Goal: Transaction & Acquisition: Subscribe to service/newsletter

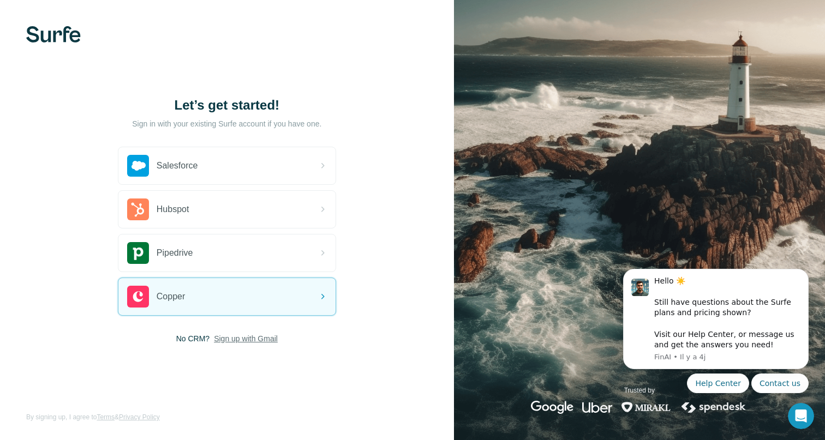
click at [238, 340] on span "Sign up with Gmail" at bounding box center [246, 338] width 64 height 11
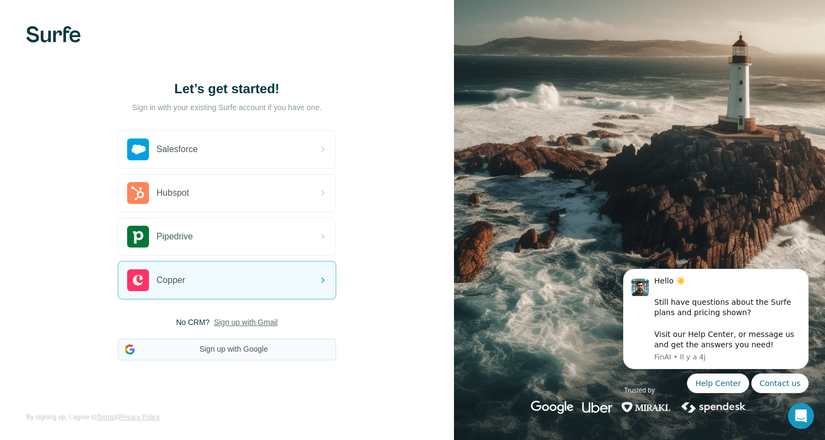
click at [249, 349] on button "Sign up with Google" at bounding box center [227, 350] width 218 height 22
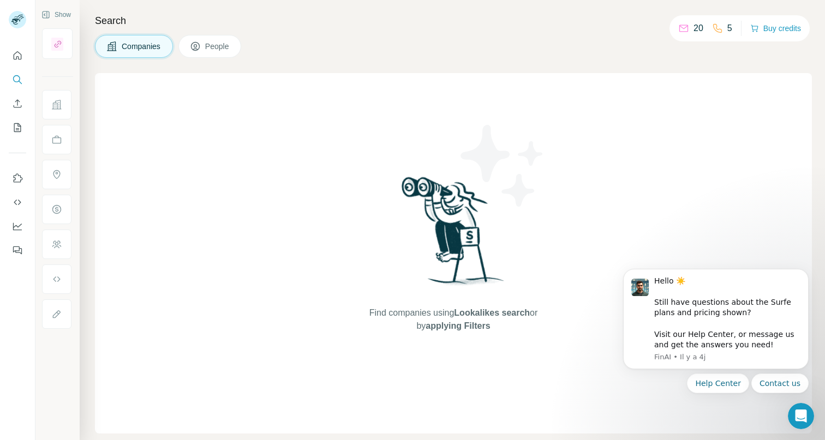
drag, startPoint x: 251, startPoint y: 9, endPoint x: 0, endPoint y: 102, distance: 267.5
click at [251, 9] on div "Search Companies People Find companies using Lookalikes search or by applying F…" at bounding box center [452, 220] width 745 height 440
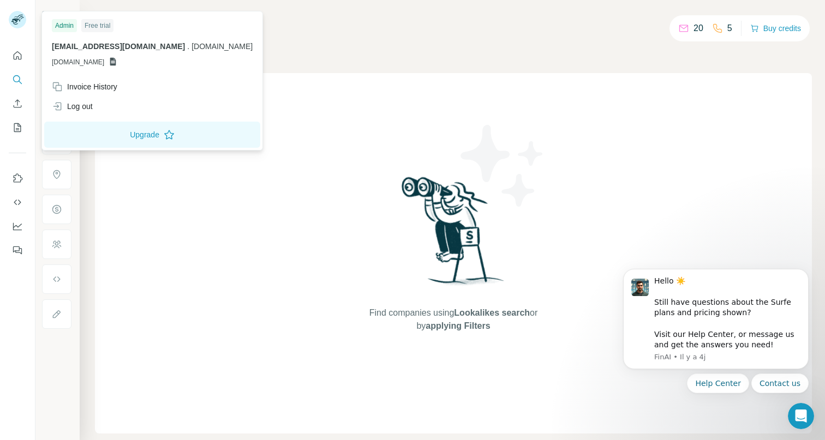
click at [16, 17] on rect at bounding box center [17, 19] width 17 height 17
click at [97, 23] on div "Free trial" at bounding box center [97, 25] width 32 height 13
click at [135, 132] on button "Upgrade" at bounding box center [152, 135] width 216 height 26
click at [18, 62] on button "Quick start" at bounding box center [17, 56] width 17 height 20
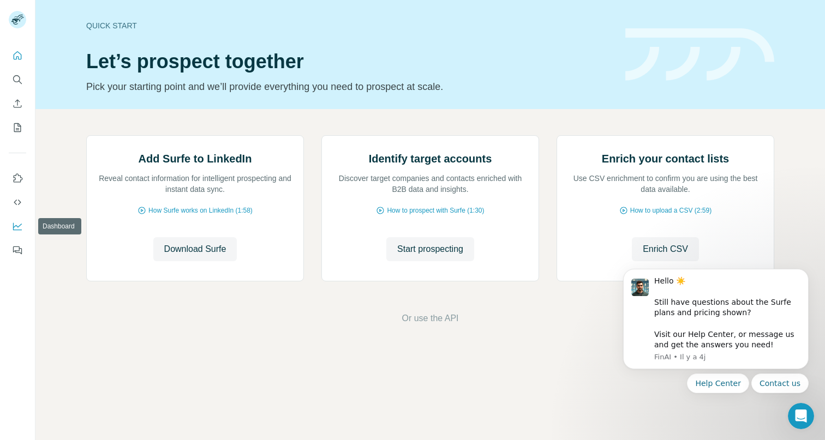
click at [22, 226] on icon "Dashboard" at bounding box center [17, 226] width 11 height 11
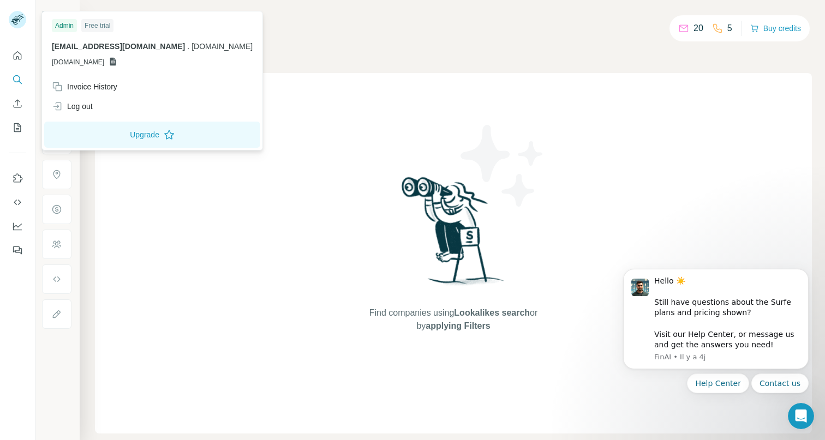
click at [20, 17] on rect at bounding box center [17, 19] width 17 height 17
click at [82, 82] on div "Invoice History" at bounding box center [84, 86] width 65 height 11
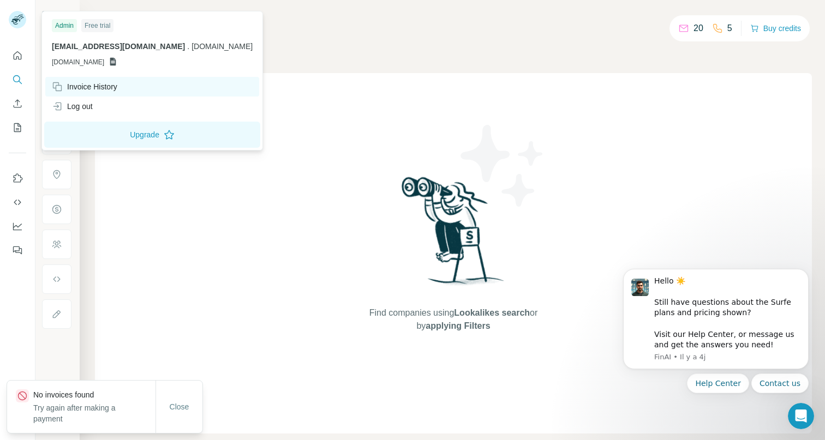
click at [115, 85] on div "Invoice History" at bounding box center [84, 86] width 65 height 11
click at [184, 412] on span "Close" at bounding box center [180, 406] width 20 height 11
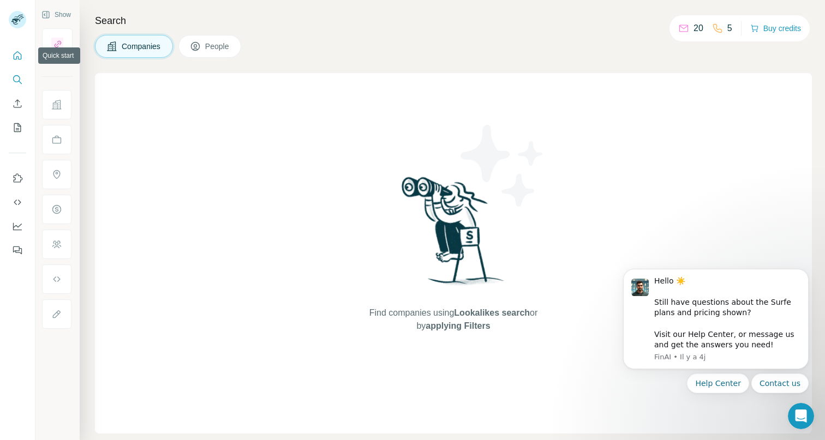
click at [19, 59] on icon "Quick start" at bounding box center [18, 55] width 8 height 8
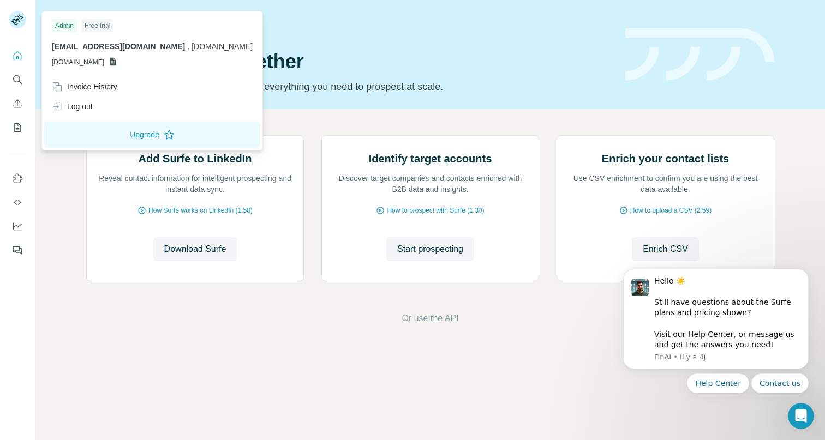
click at [17, 20] on rect at bounding box center [17, 19] width 17 height 17
click at [122, 138] on button "Upgrade" at bounding box center [152, 135] width 216 height 26
click at [9, 122] on button "My lists" at bounding box center [17, 128] width 17 height 20
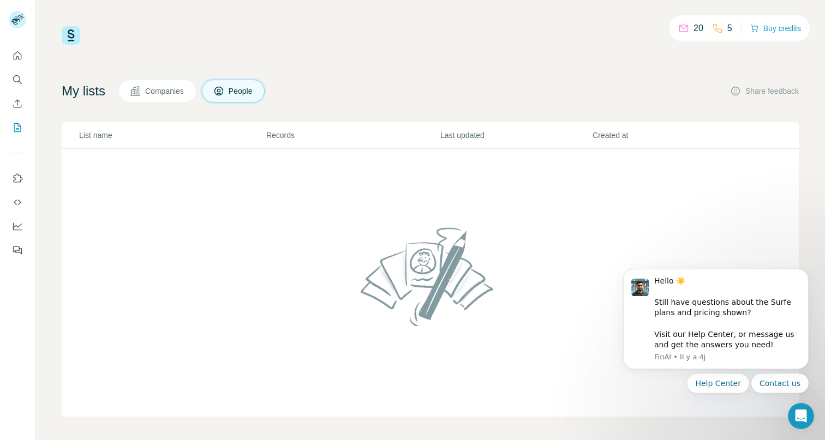
click at [147, 94] on button "Companies" at bounding box center [157, 91] width 78 height 23
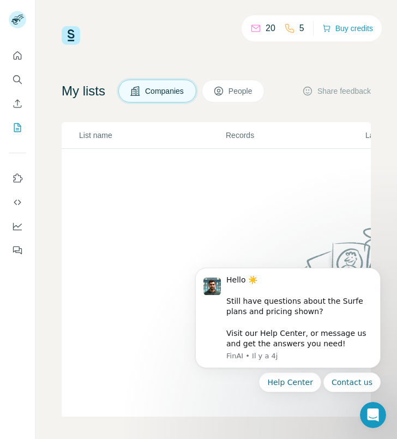
click at [16, 22] on rect at bounding box center [17, 19] width 17 height 17
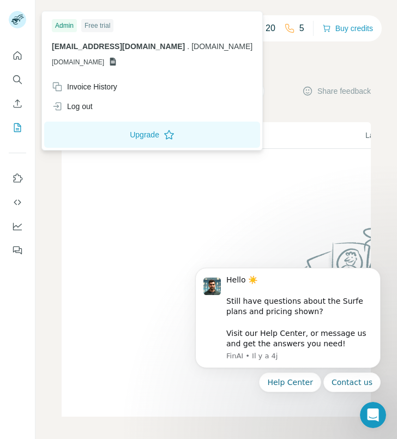
click at [16, 22] on rect at bounding box center [17, 19] width 17 height 17
click at [64, 27] on div "Admin" at bounding box center [64, 25] width 25 height 13
click at [106, 26] on div "Free trial" at bounding box center [97, 25] width 32 height 13
click at [353, 52] on div "20 5 Buy credits My lists Companies People Share feedback List name Records Las…" at bounding box center [216, 221] width 309 height 391
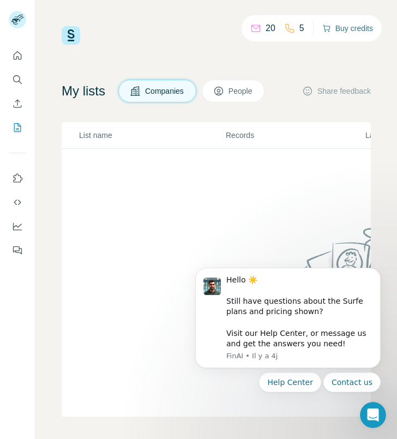
click at [341, 31] on button "Buy credits" at bounding box center [347, 28] width 51 height 15
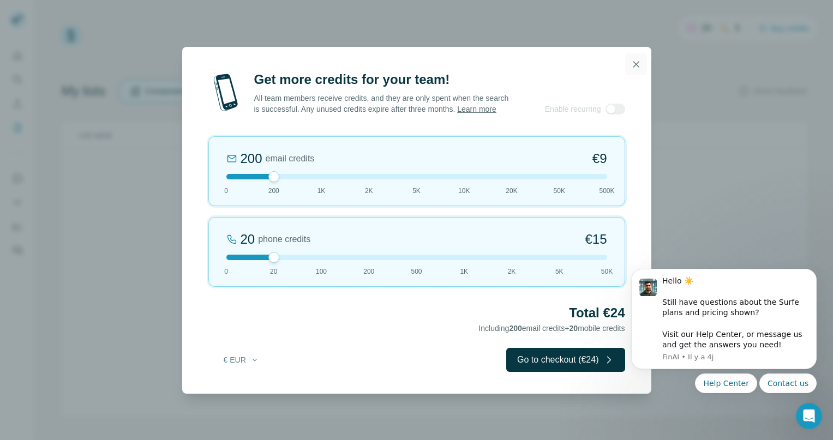
click at [634, 64] on icon "button" at bounding box center [636, 64] width 11 height 11
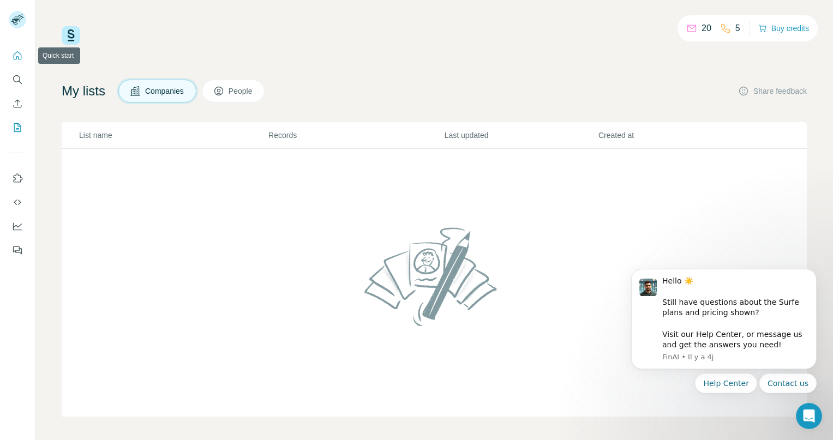
click at [21, 56] on icon "Quick start" at bounding box center [18, 55] width 8 height 8
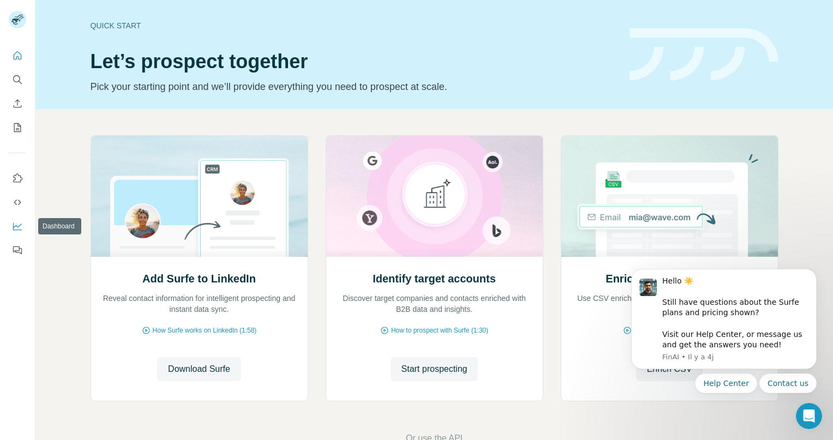
click at [20, 225] on icon "Dashboard" at bounding box center [17, 226] width 9 height 4
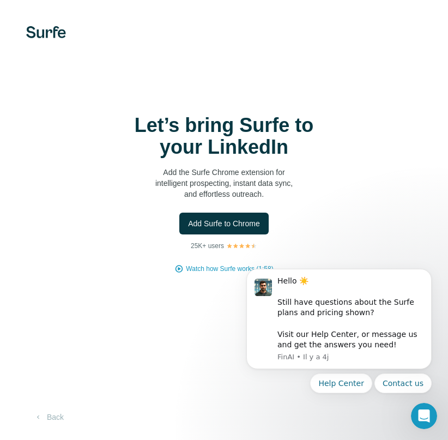
click at [315, 231] on div "Add Surfe to Chrome" at bounding box center [224, 224] width 405 height 22
click at [234, 229] on button "Add Surfe to Chrome" at bounding box center [223, 224] width 89 height 22
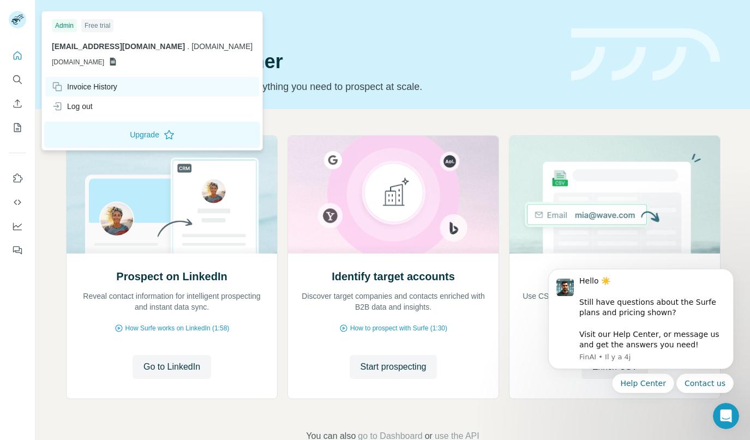
click at [71, 83] on div "Invoice History" at bounding box center [84, 86] width 65 height 11
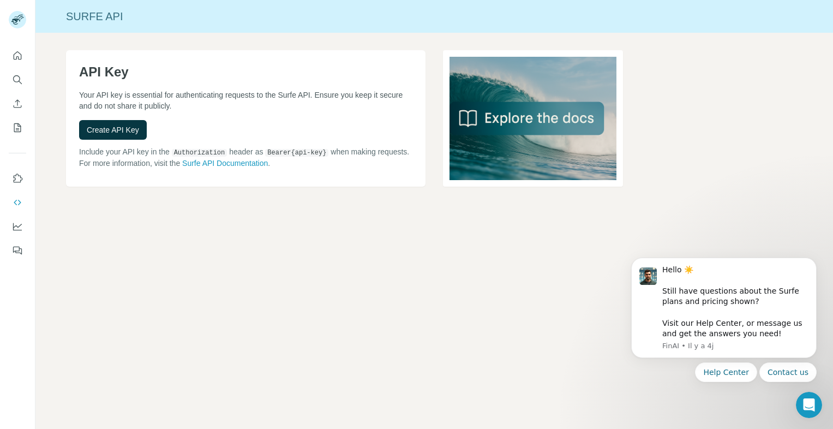
click at [378, 318] on div "Surfe API API Key Your API key is essential for authenticating requests to the …" at bounding box center [433, 214] width 797 height 429
